Goal: Task Accomplishment & Management: Manage account settings

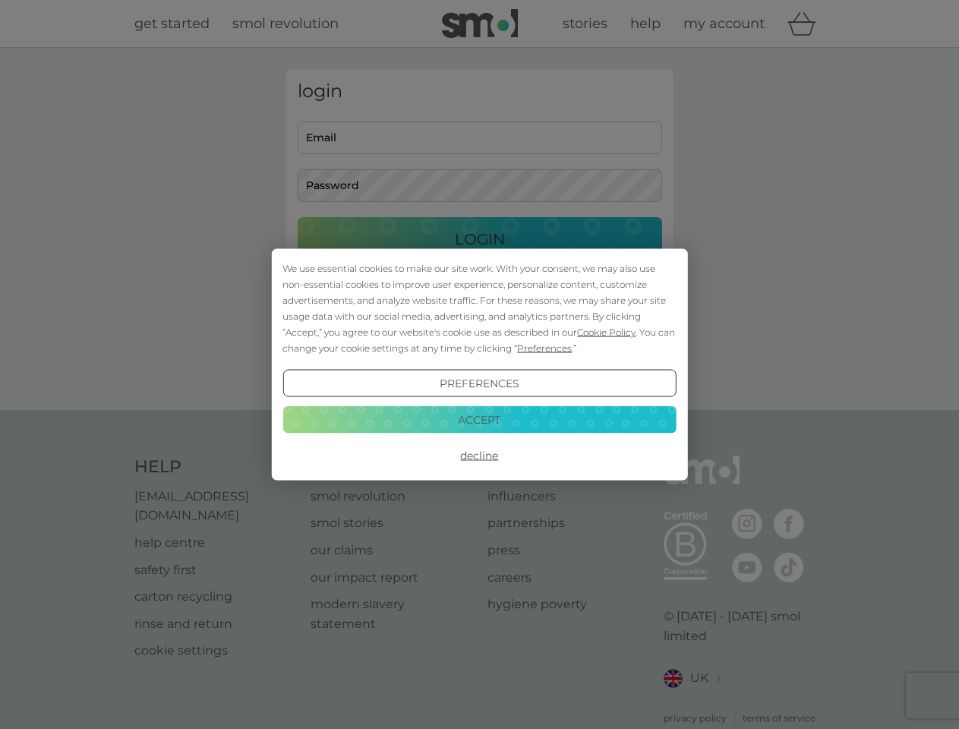
click at [607, 332] on span "Cookie Policy" at bounding box center [606, 332] width 58 height 11
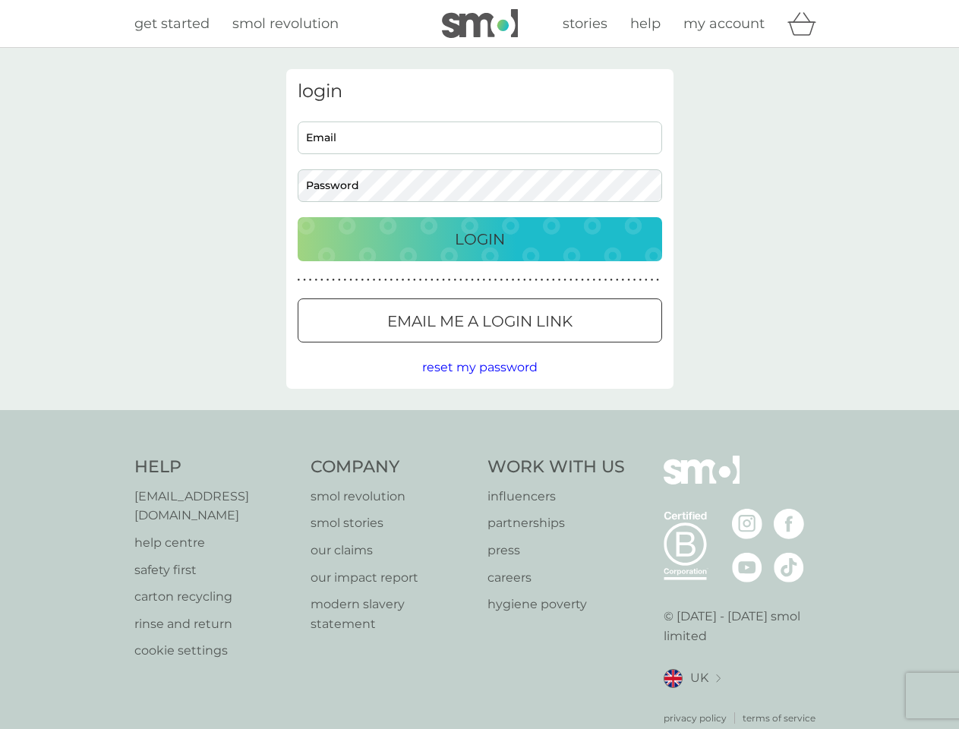
click at [543, 348] on div "login Email Password Login ● ● ● ● ● ● ● ● ● ● ● ● ● ● ● ● ● ● ● ● ● ● ● ● ● ● …" at bounding box center [479, 229] width 387 height 320
click at [479, 384] on div "login Email Password Login ● ● ● ● ● ● ● ● ● ● ● ● ● ● ● ● ● ● ● ● ● ● ● ● ● ● …" at bounding box center [479, 229] width 387 height 320
click at [479, 456] on div "Help [EMAIL_ADDRESS][DOMAIN_NAME] help centre safety first carton recycling rin…" at bounding box center [479, 591] width 691 height 270
click at [479, 419] on div "Help [EMAIL_ADDRESS][DOMAIN_NAME] help centre safety first carton recycling rin…" at bounding box center [479, 590] width 959 height 361
